Goal: Find contact information: Find contact information

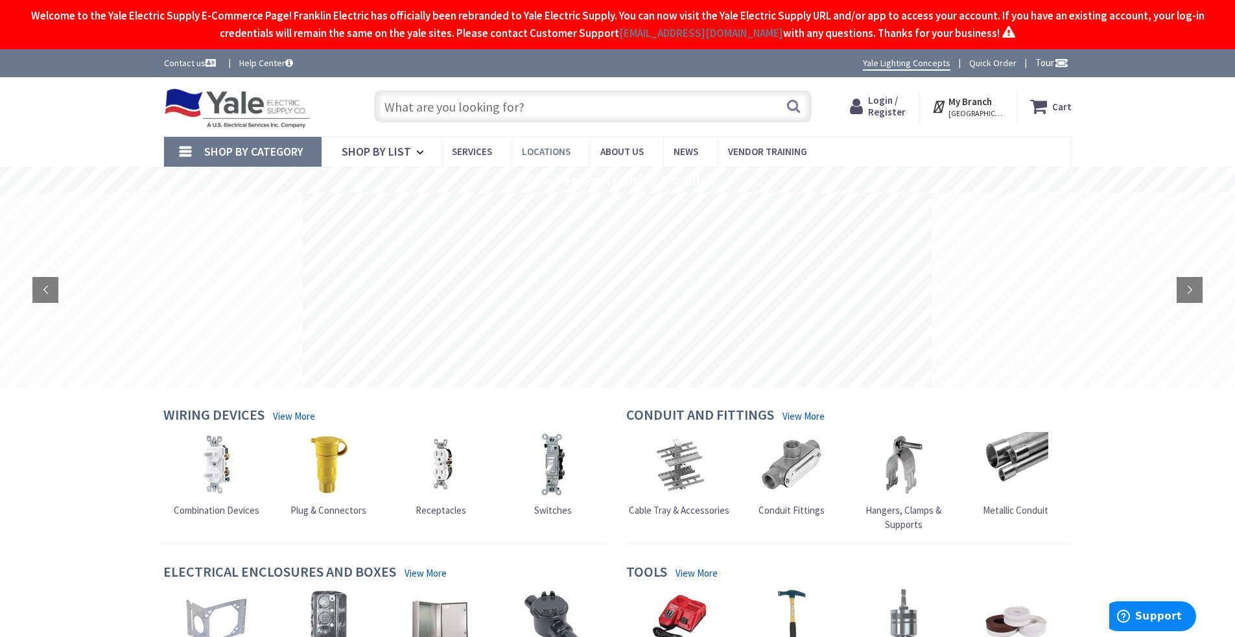
click at [508, 146] on span "Locations" at bounding box center [546, 151] width 49 height 12
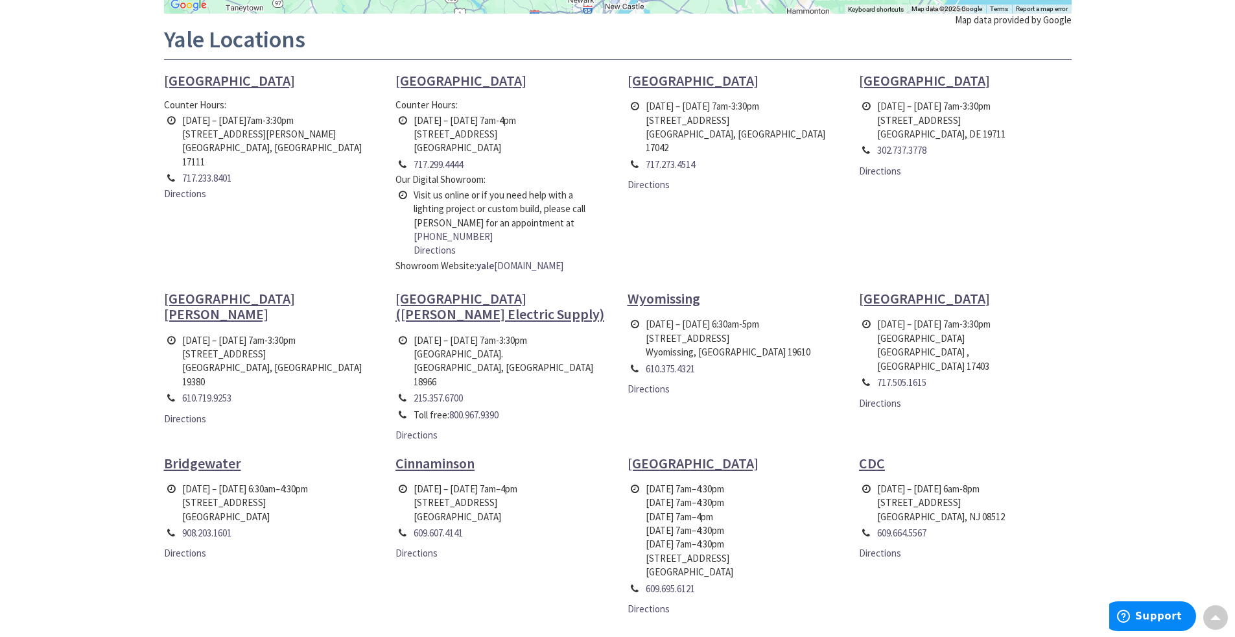
scroll to position [454, 0]
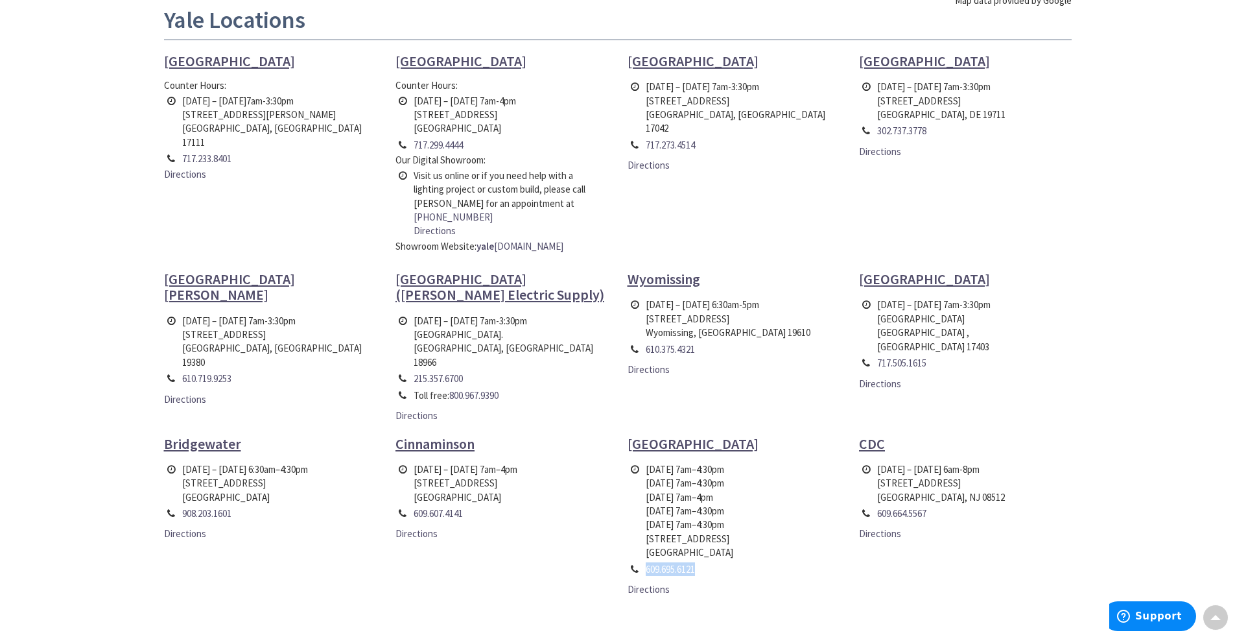
drag, startPoint x: 684, startPoint y: 546, endPoint x: 643, endPoint y: 547, distance: 40.9
click at [643, 561] on td "609.695.6121" at bounding box center [690, 569] width 94 height 16
drag, startPoint x: 728, startPoint y: 545, endPoint x: 644, endPoint y: 545, distance: 83.7
click at [644, 561] on td "609.695.6121" at bounding box center [690, 569] width 94 height 16
copy link "609.695.6121"
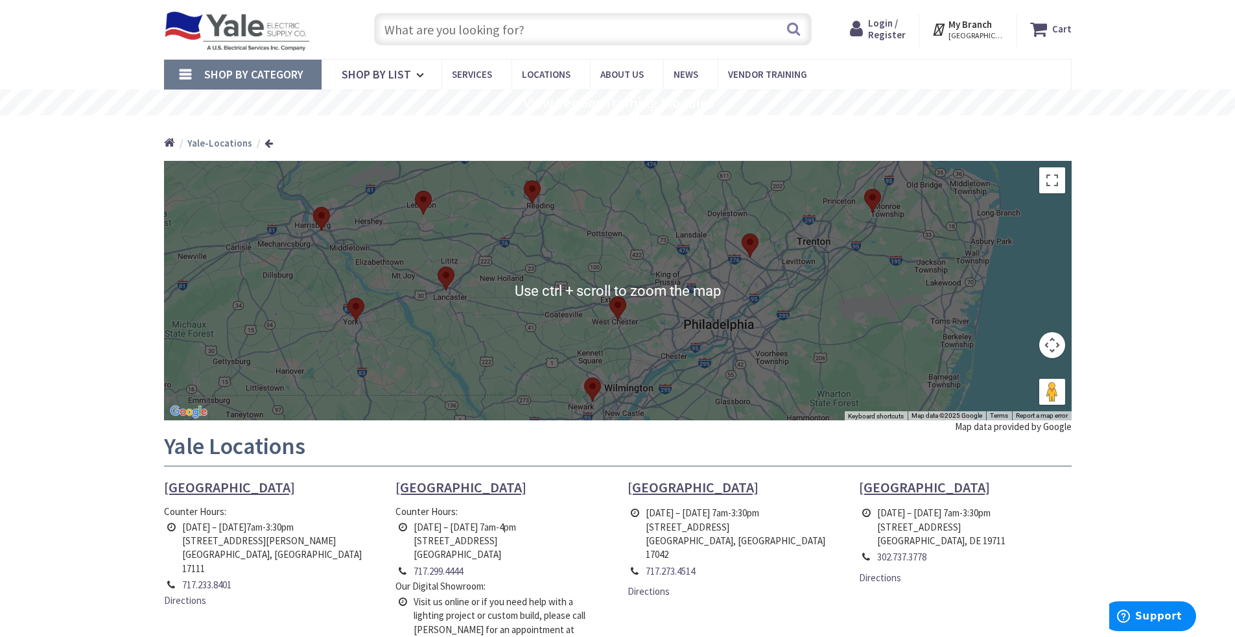
scroll to position [0, 0]
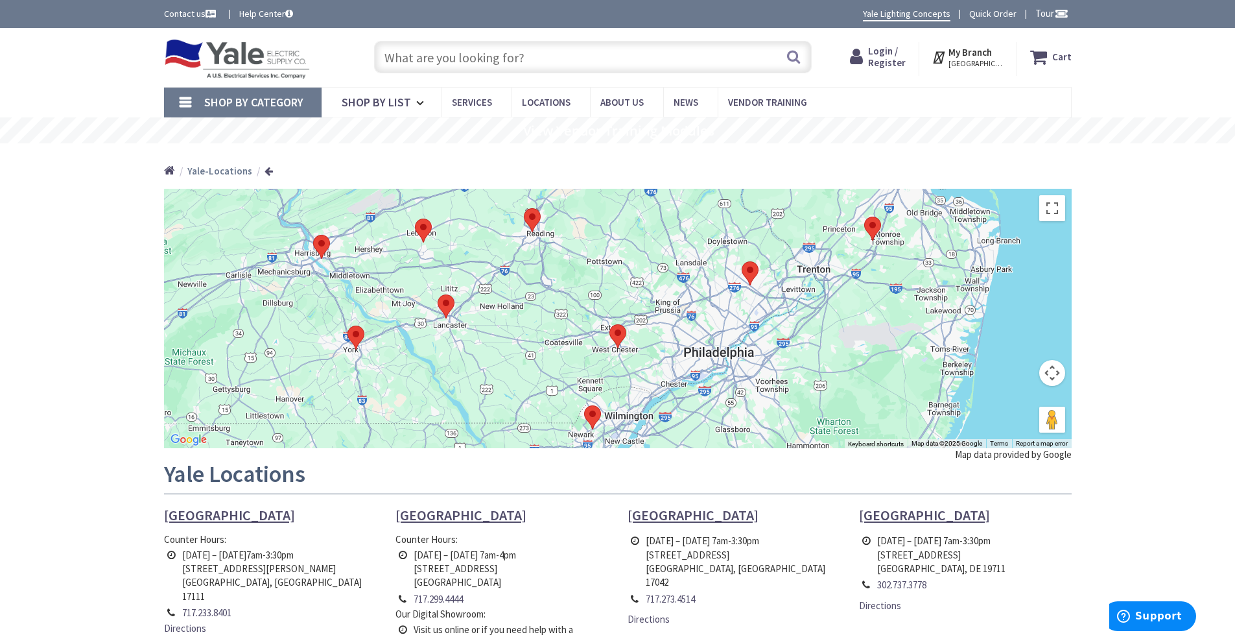
click at [259, 67] on img at bounding box center [237, 59] width 147 height 40
